Goal: Find specific page/section: Find specific page/section

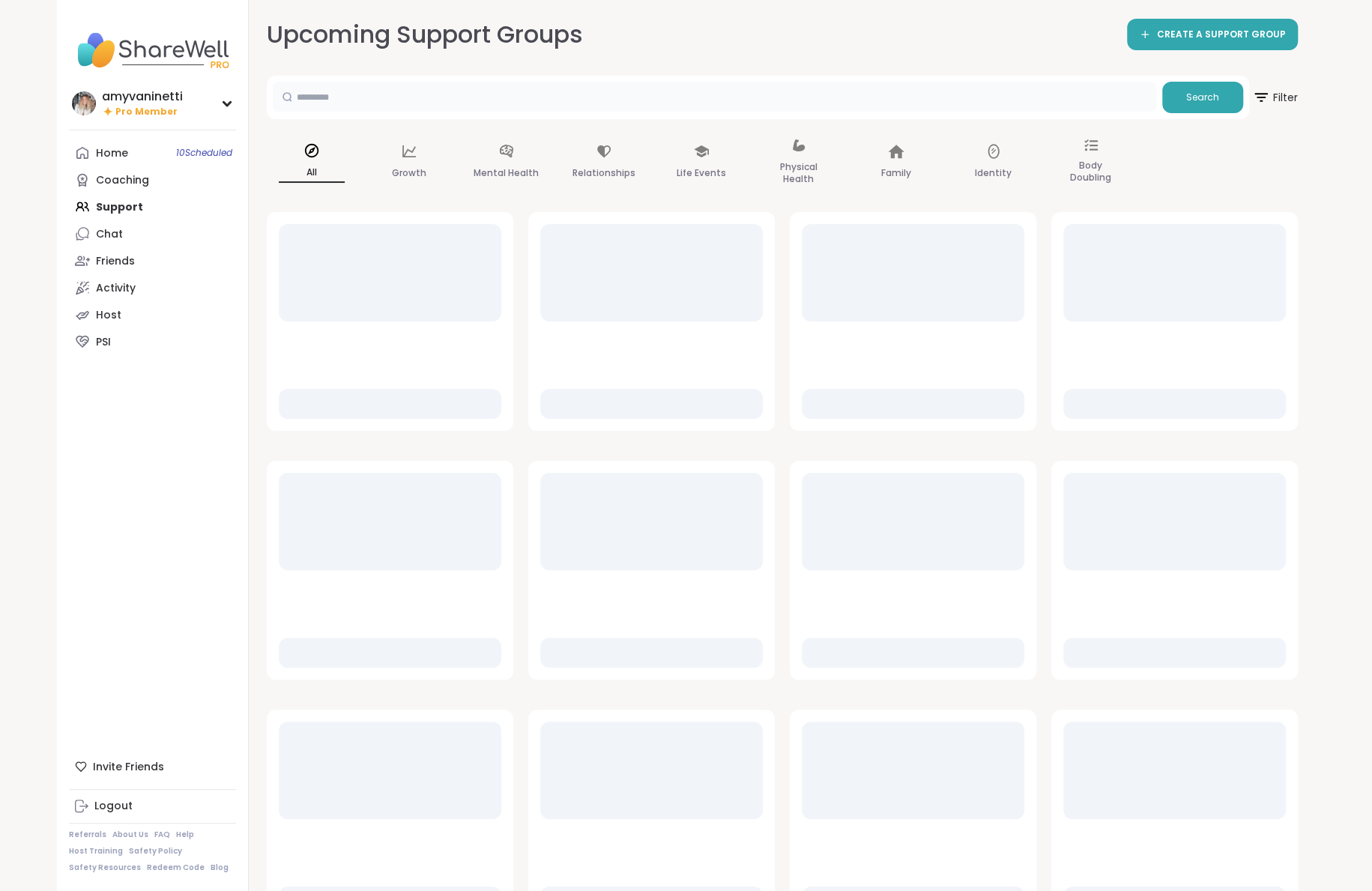
click at [396, 95] on input "text" at bounding box center [714, 96] width 883 height 30
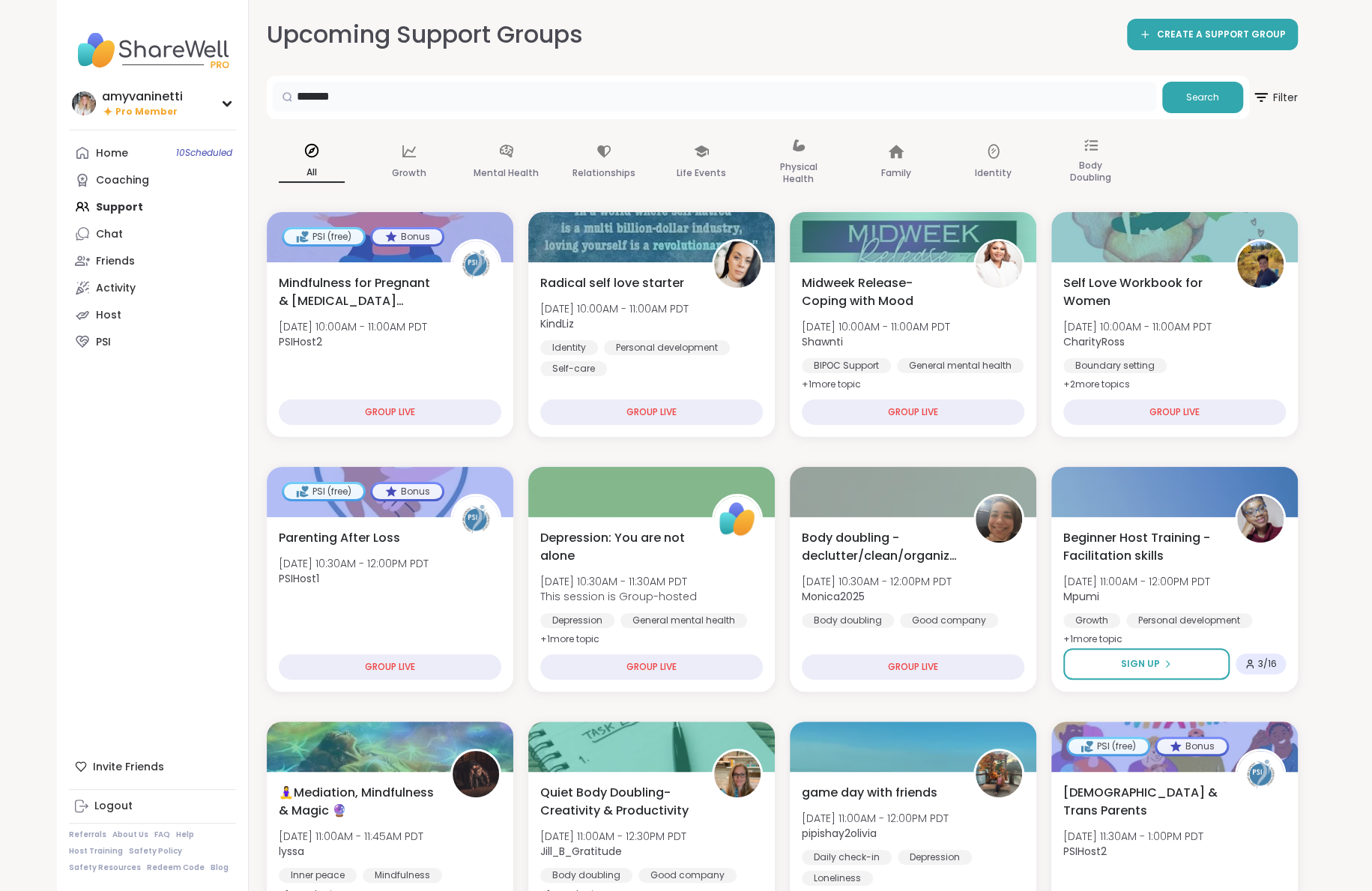
type input "*******"
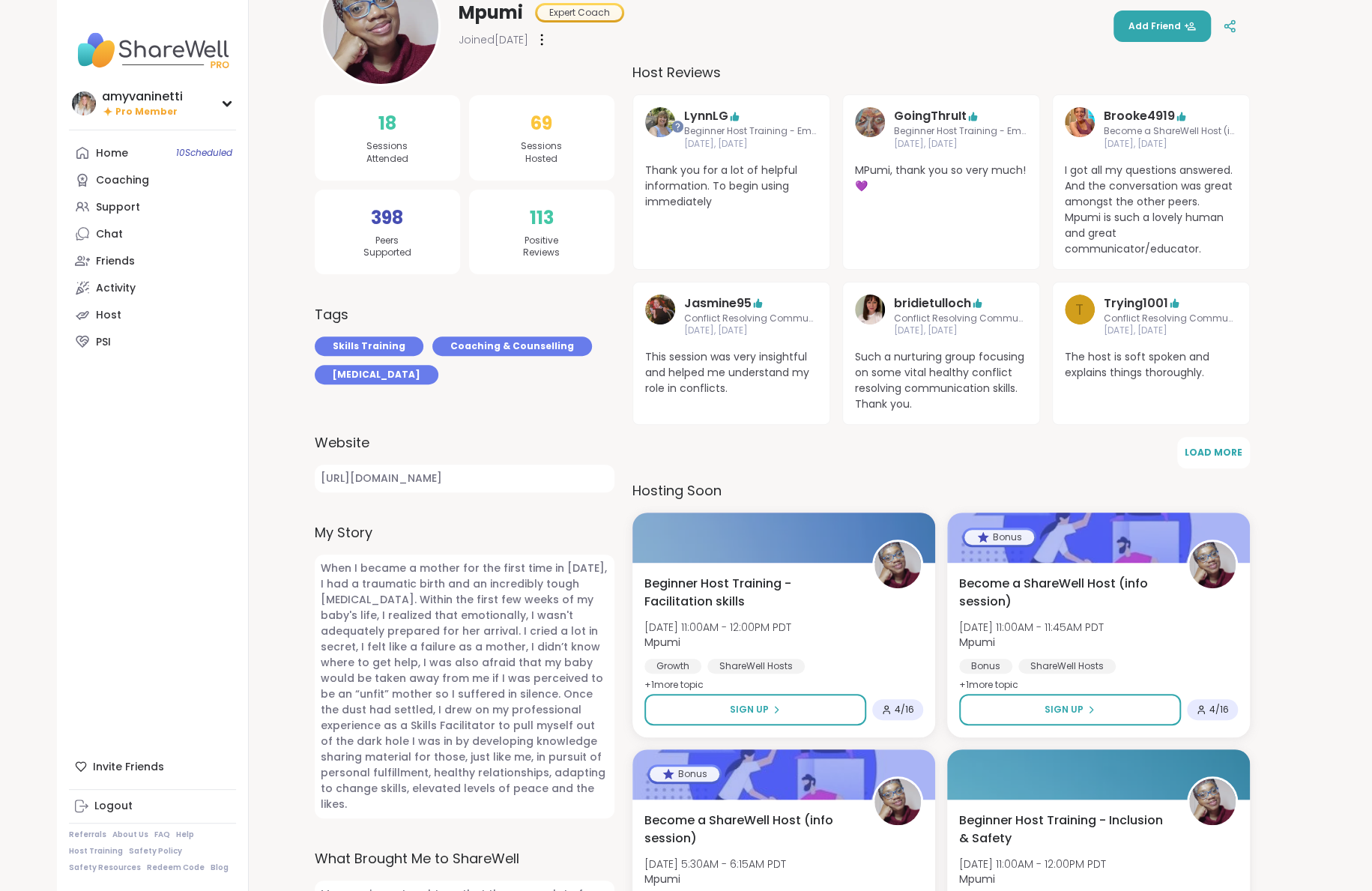
scroll to position [236, 0]
